Goal: Complete application form

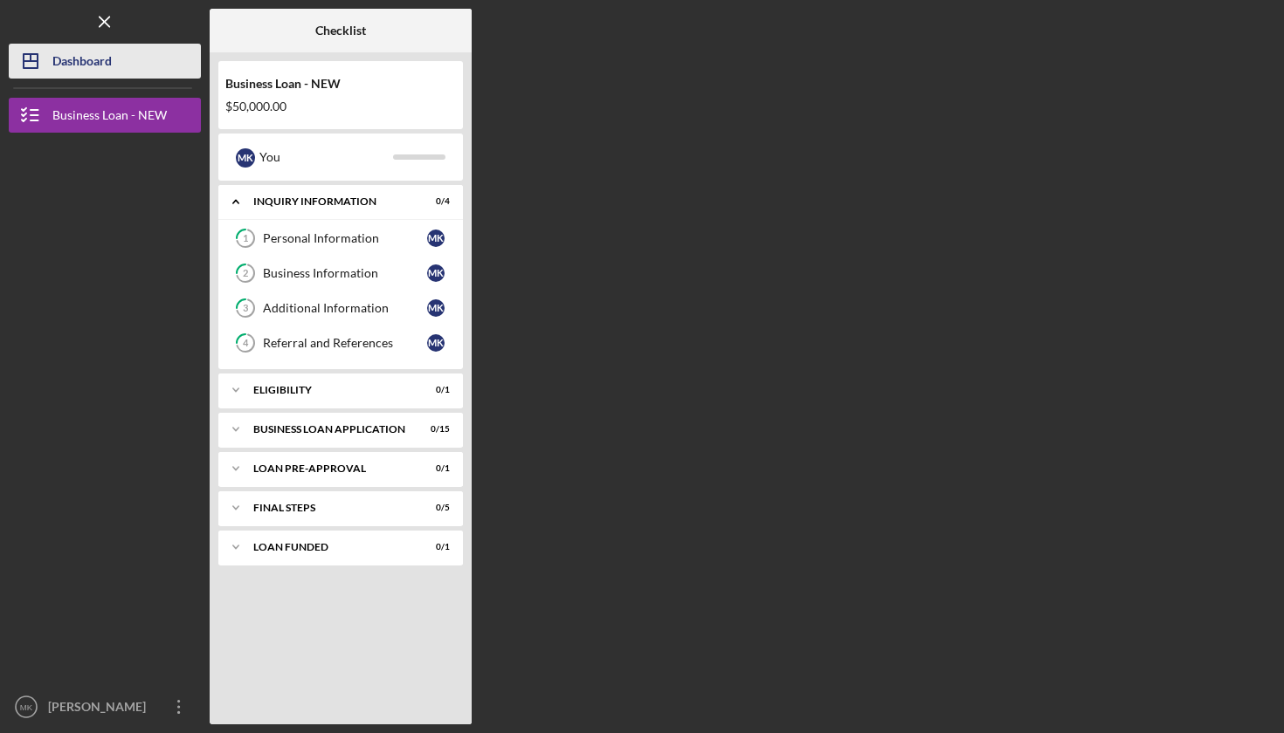
click at [116, 65] on button "Icon/Dashboard Dashboard" at bounding box center [105, 61] width 192 height 35
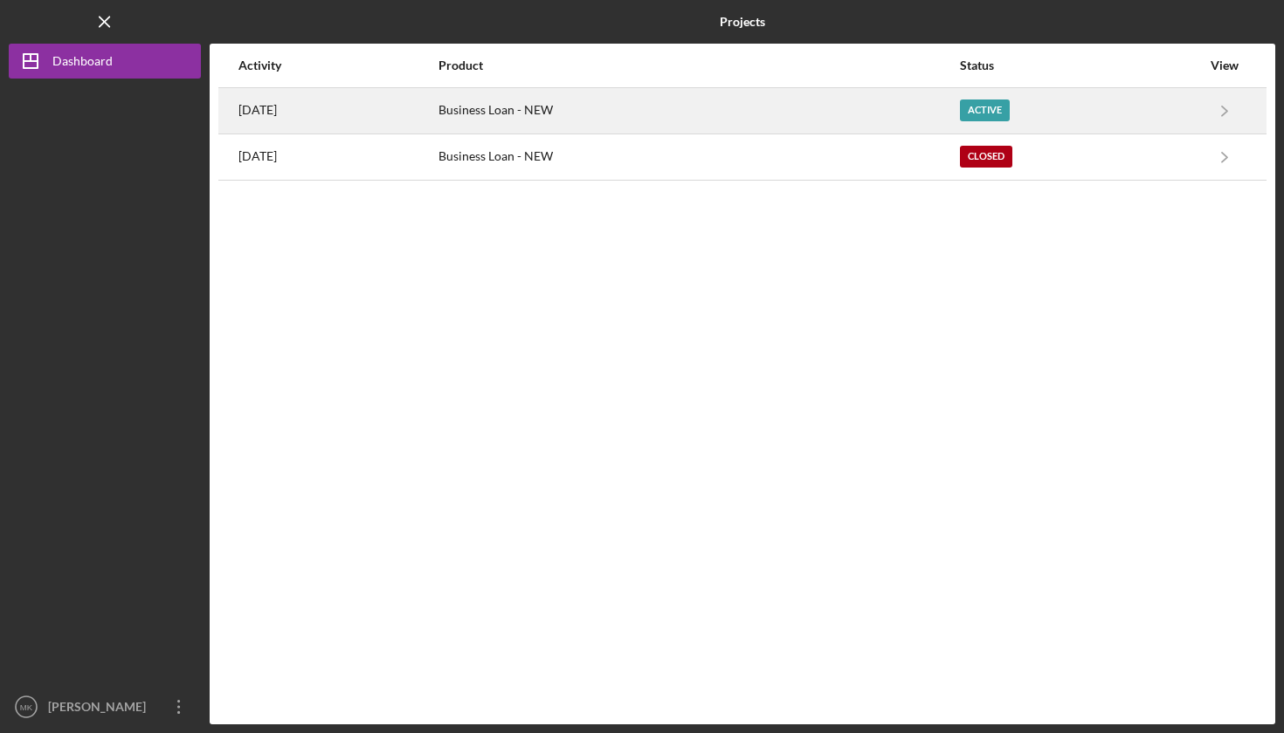
click at [309, 116] on div "[DATE]" at bounding box center [337, 111] width 198 height 44
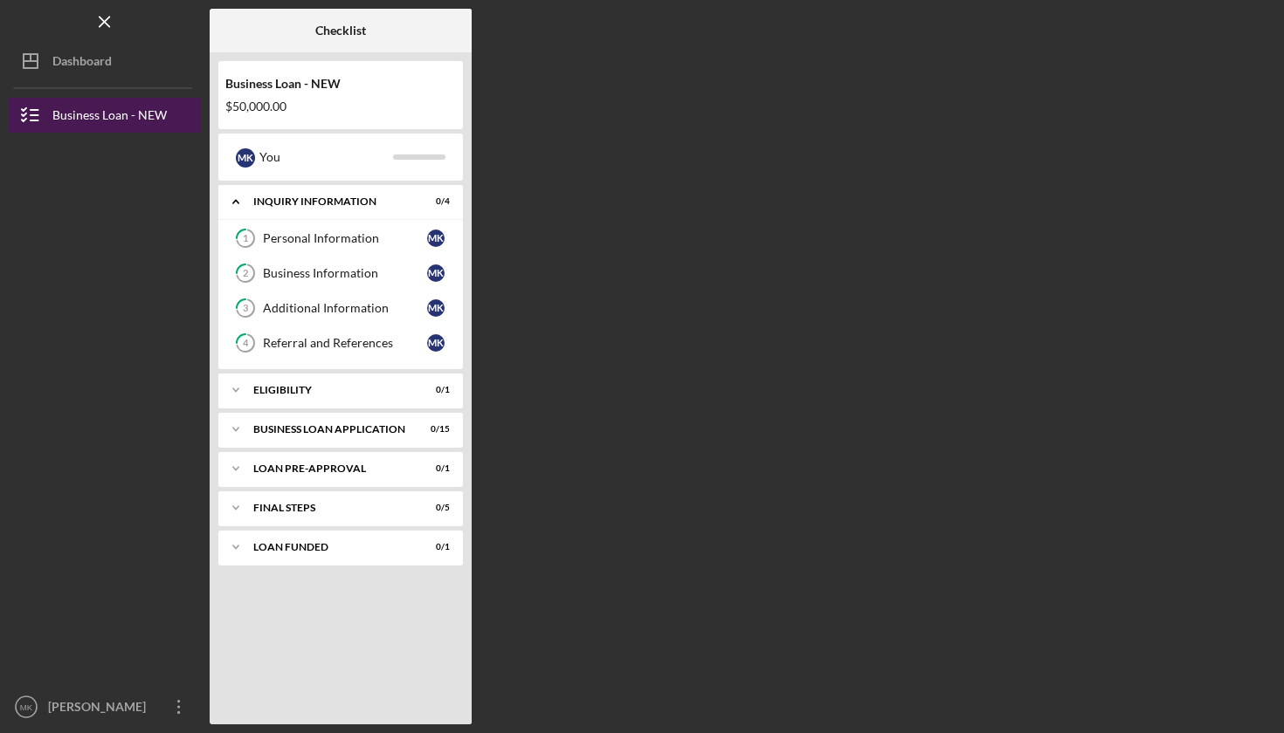
click at [166, 113] on button "Business Loan - NEW" at bounding box center [105, 115] width 192 height 35
click at [279, 387] on div "ELIGIBILITY" at bounding box center [347, 390] width 188 height 10
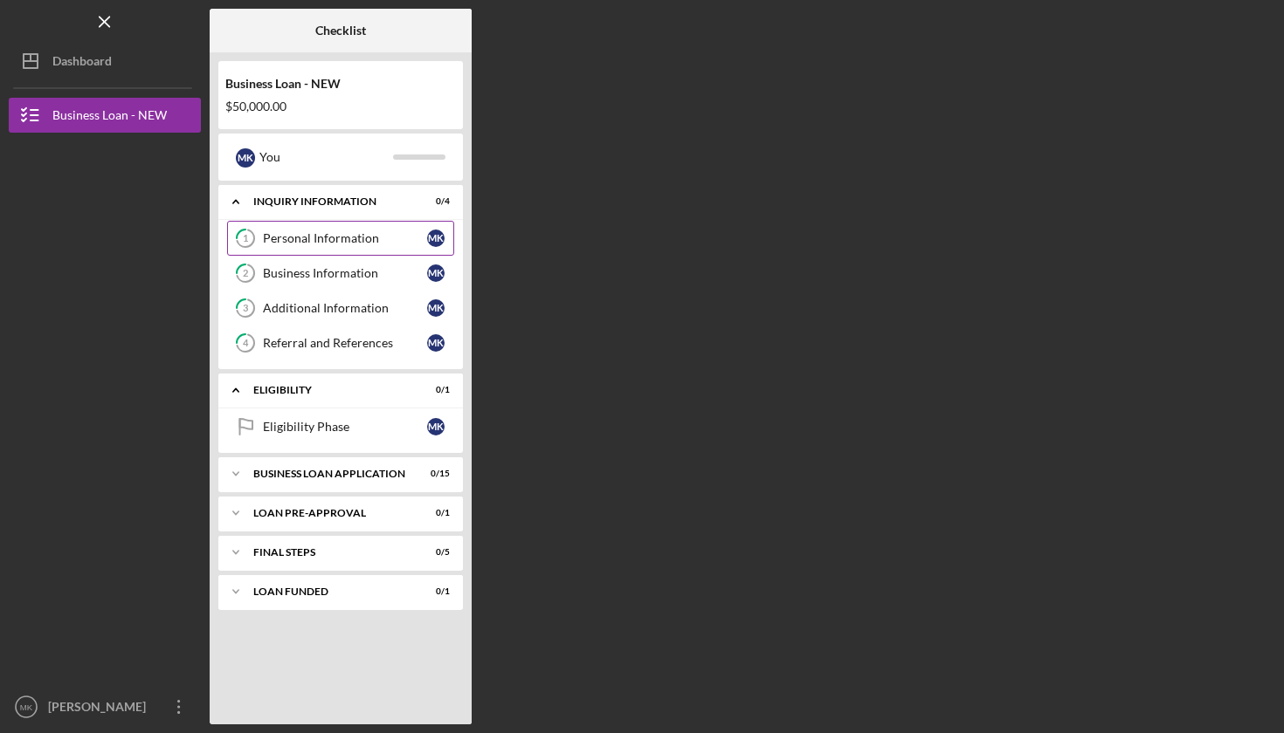
click at [345, 239] on div "Personal Information" at bounding box center [345, 238] width 164 height 14
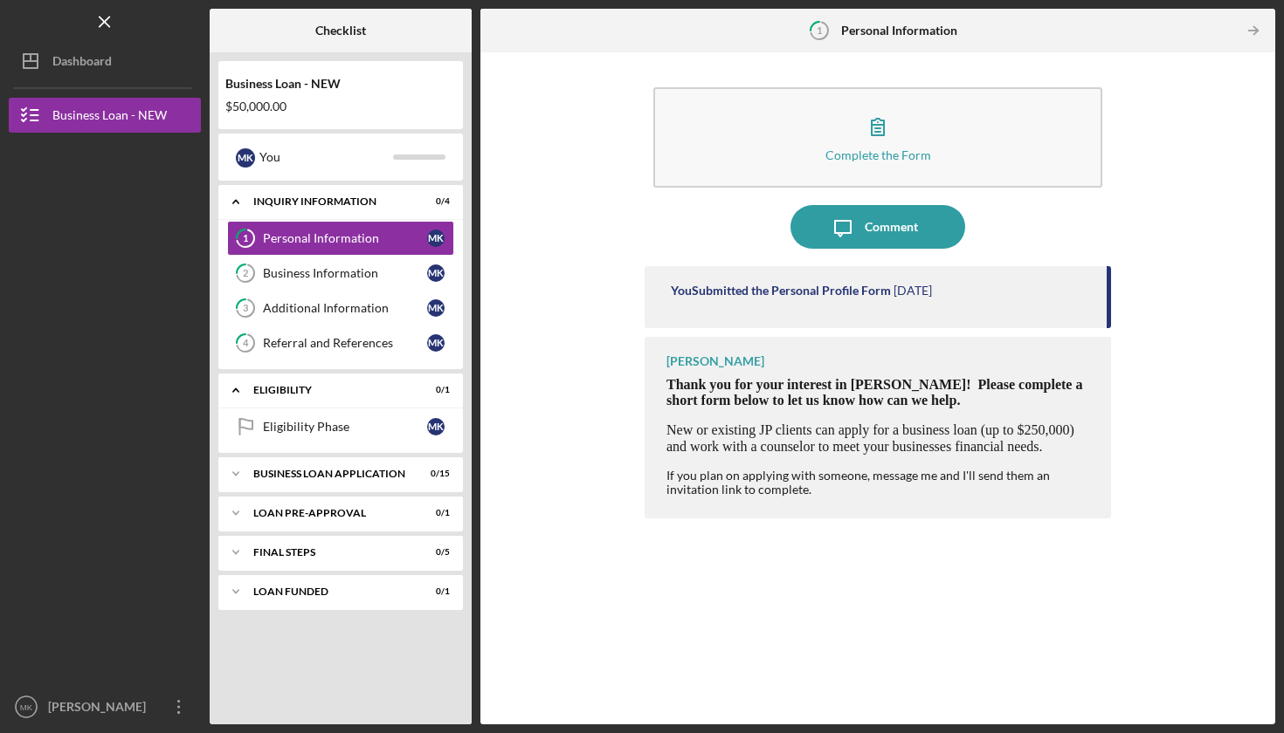
click at [710, 361] on div "[PERSON_NAME]" at bounding box center [715, 361] width 98 height 14
drag, startPoint x: 726, startPoint y: 361, endPoint x: 682, endPoint y: 360, distance: 44.5
click at [682, 360] on div "[PERSON_NAME] Thank you for your interest in [PERSON_NAME]! Please complete a s…" at bounding box center [877, 428] width 466 height 182
click at [762, 361] on div "[PERSON_NAME] Thank you for your interest in [PERSON_NAME]! Please complete a s…" at bounding box center [877, 428] width 466 height 182
click at [311, 195] on div "Icon/Expander INQUIRY INFORMATION 0 / 4" at bounding box center [340, 202] width 244 height 36
